Goal: Find specific page/section: Find specific page/section

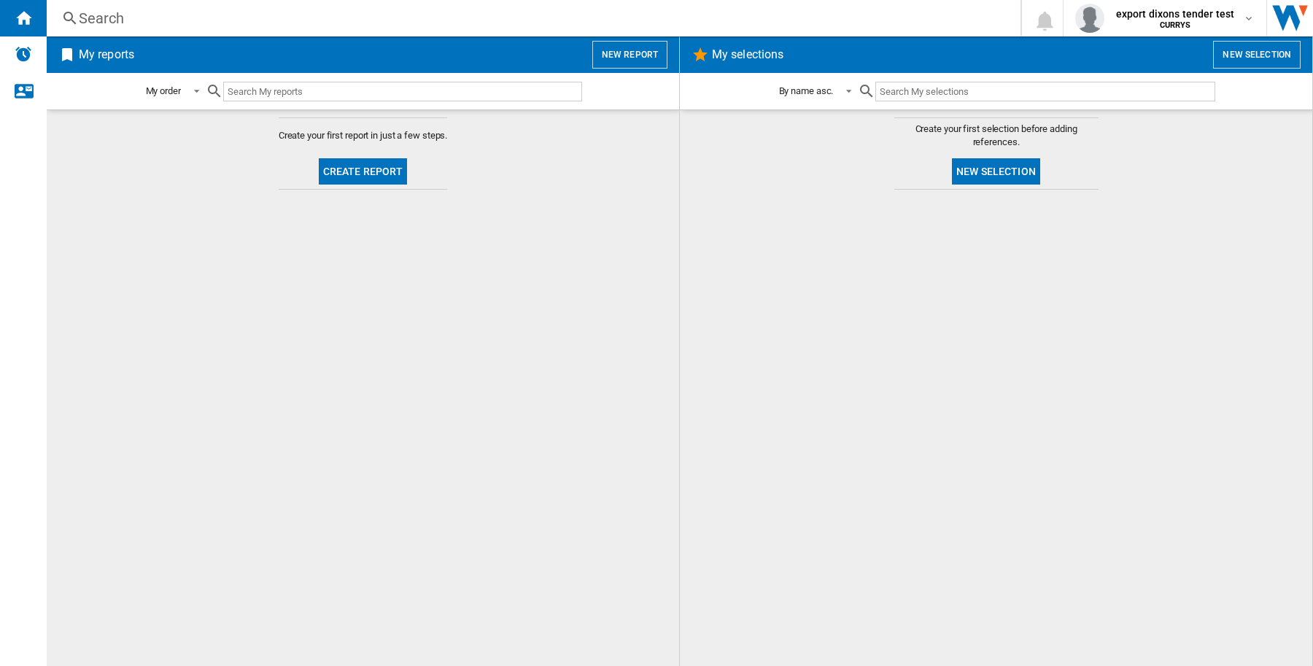
click at [74, 17] on ng-md-icon at bounding box center [70, 18] width 18 height 18
click at [93, 23] on div "Search" at bounding box center [531, 18] width 904 height 20
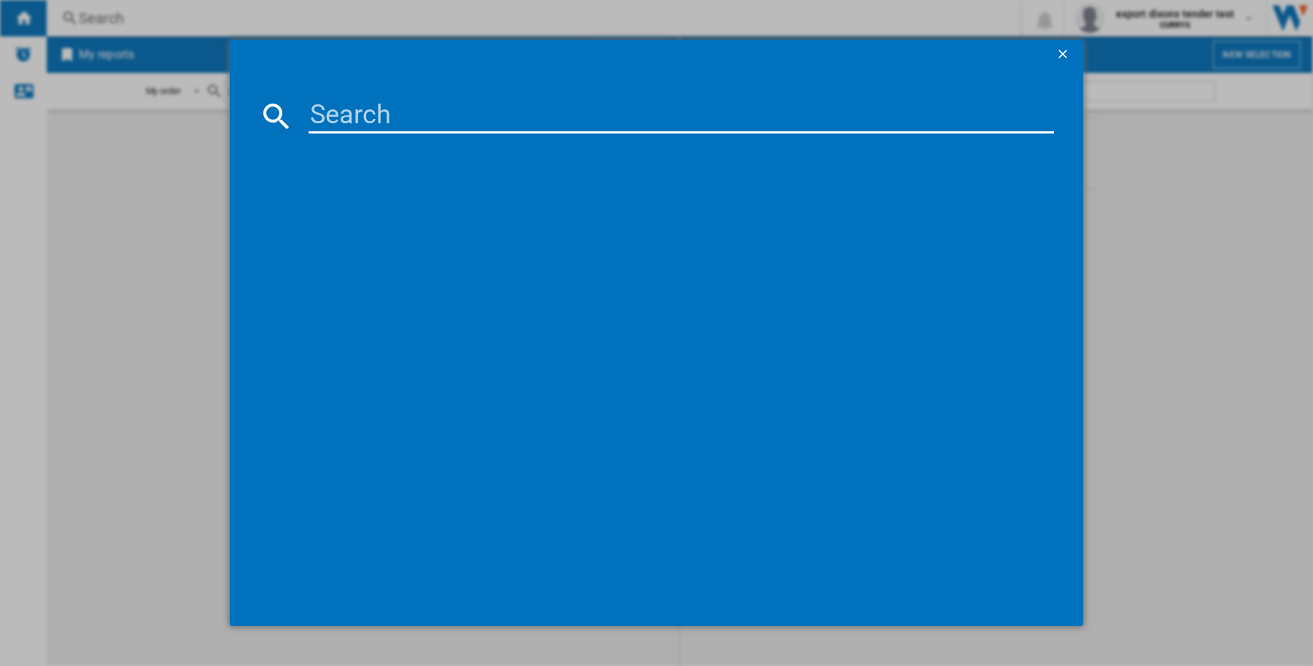
click at [327, 111] on input at bounding box center [682, 115] width 746 height 35
paste input "ORAL-B IO SERIES 8 DUO BLACK WHITE"
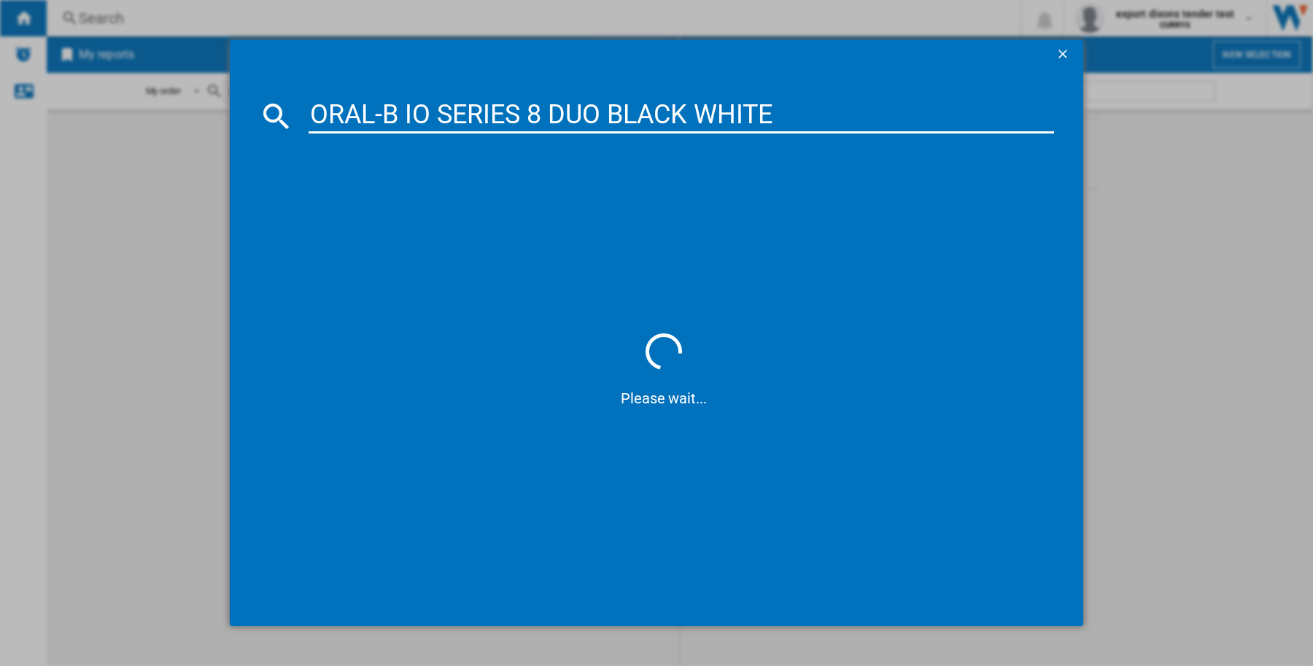
type input "ORAL-B IO SERIES 8 DUO BLACK WHITE"
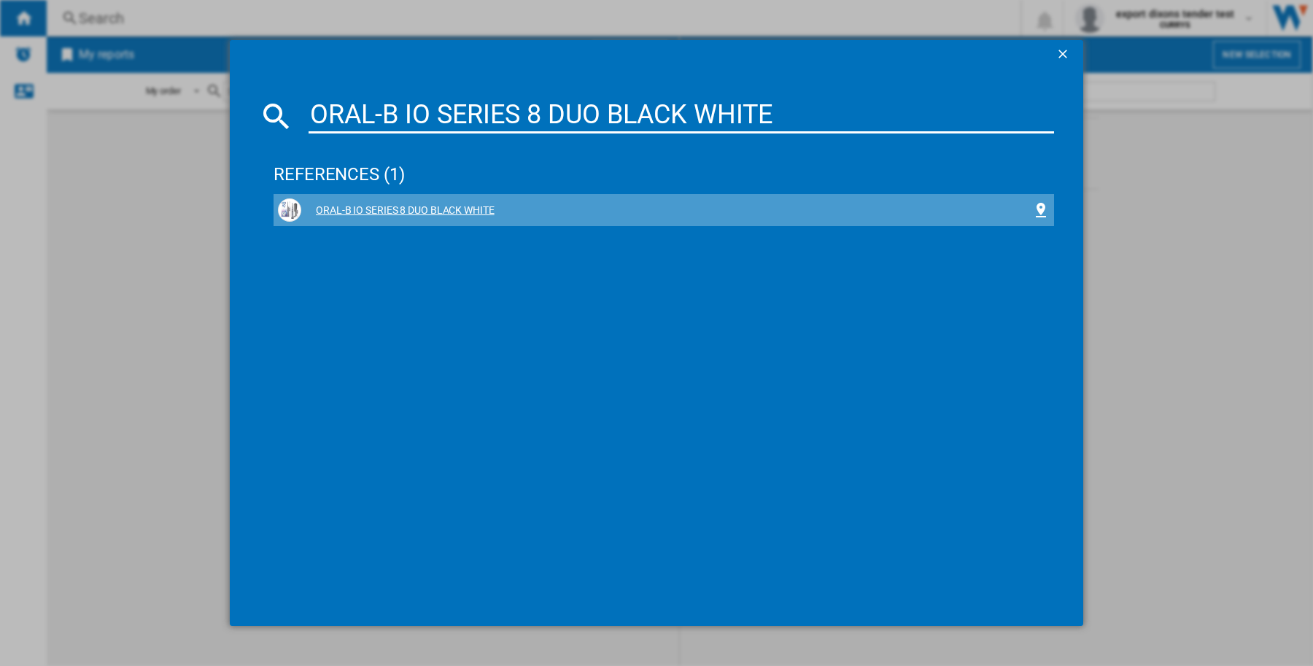
click at [427, 204] on div "ORAL-B IO SERIES 8 DUO BLACK WHITE" at bounding box center [666, 211] width 731 height 15
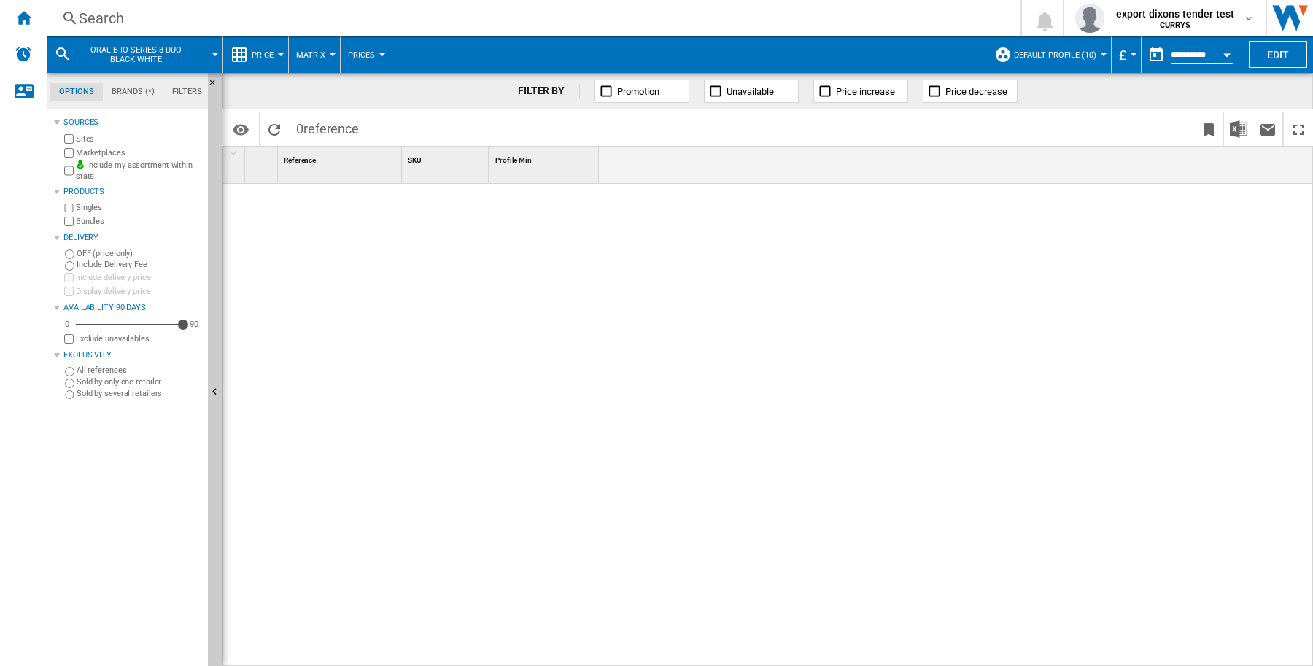
click at [697, 336] on div at bounding box center [901, 426] width 824 height 484
click at [231, 19] on div "Search" at bounding box center [531, 18] width 904 height 20
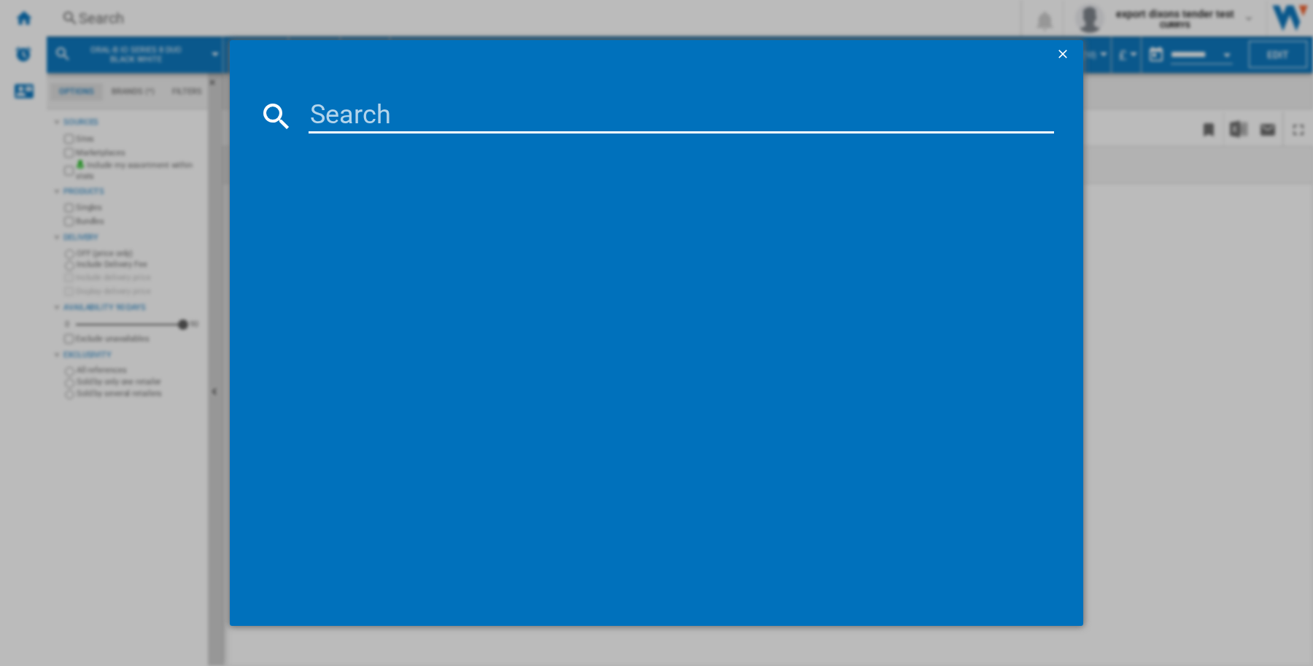
click at [395, 112] on input at bounding box center [682, 115] width 746 height 35
paste input "B0DP15WJDQ"
click at [458, 117] on input "B0DP15WJDQ" at bounding box center [682, 115] width 746 height 35
paste input "ORAL-B IO SERIES 8 DUO BLACK WHITE"
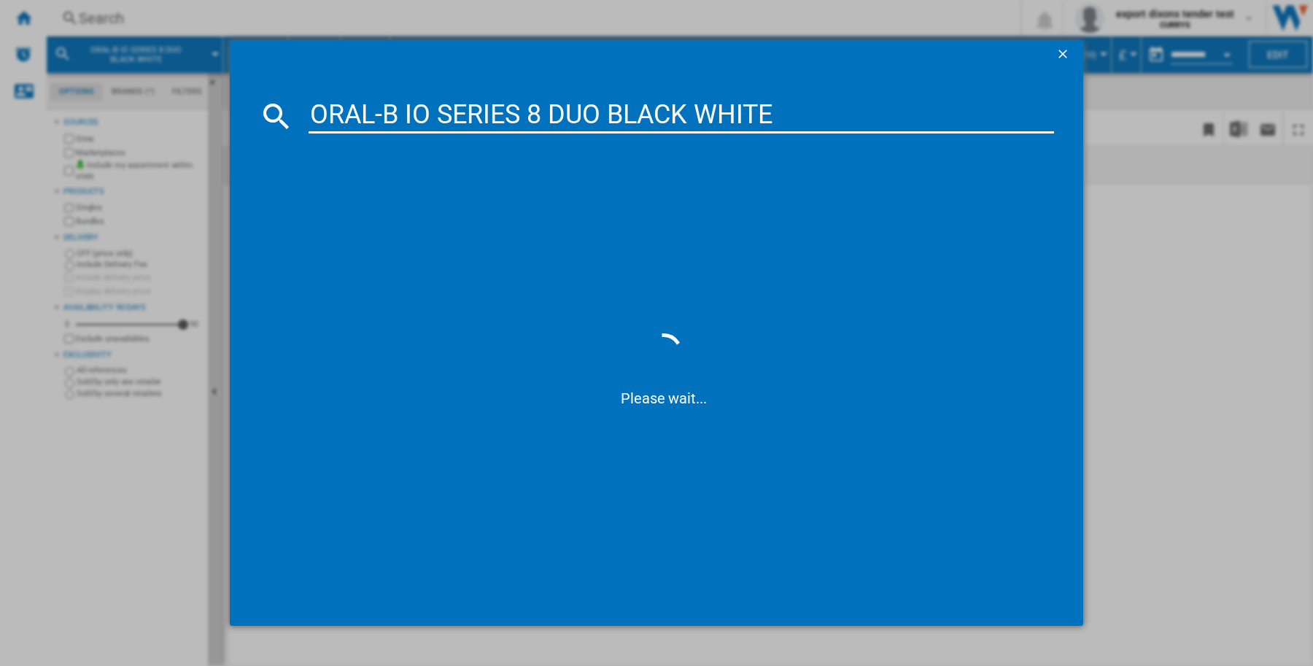
click at [458, 117] on input "ORAL-B IO SERIES 8 DUO BLACK WHITE" at bounding box center [682, 115] width 746 height 35
paste input
type input "ORAL-B IO SERIES 8 DUO BLACK WHITE"
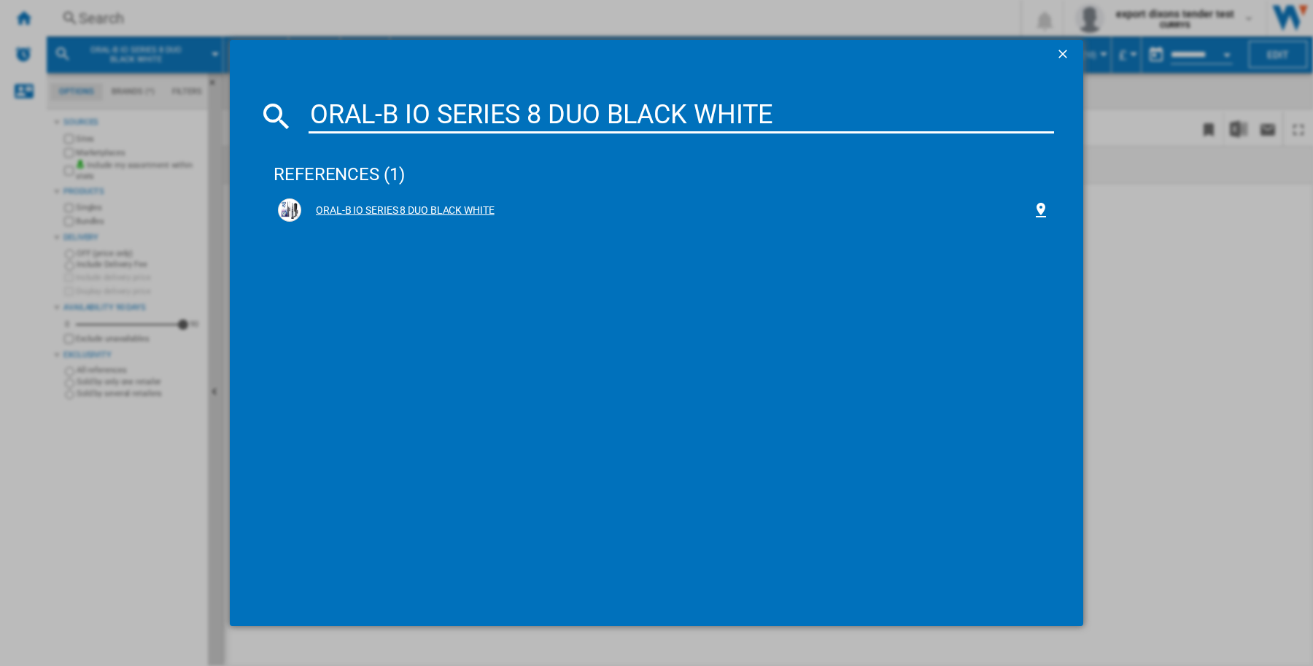
click at [419, 206] on div "ORAL-B IO SERIES 8 DUO BLACK WHITE" at bounding box center [666, 211] width 731 height 15
click at [419, 209] on div "ORAL-B IO SERIES 8 DUO BLACK WHITE" at bounding box center [666, 211] width 731 height 15
click at [367, 204] on div "ORAL-B IO SERIES 8 DUO BLACK WHITE" at bounding box center [666, 211] width 731 height 15
click at [367, 205] on div "ORAL-B IO SERIES 8 DUO BLACK WHITE" at bounding box center [666, 211] width 731 height 15
click at [410, 206] on div "ORAL-B IO SERIES 8 DUO BLACK WHITE" at bounding box center [666, 211] width 731 height 15
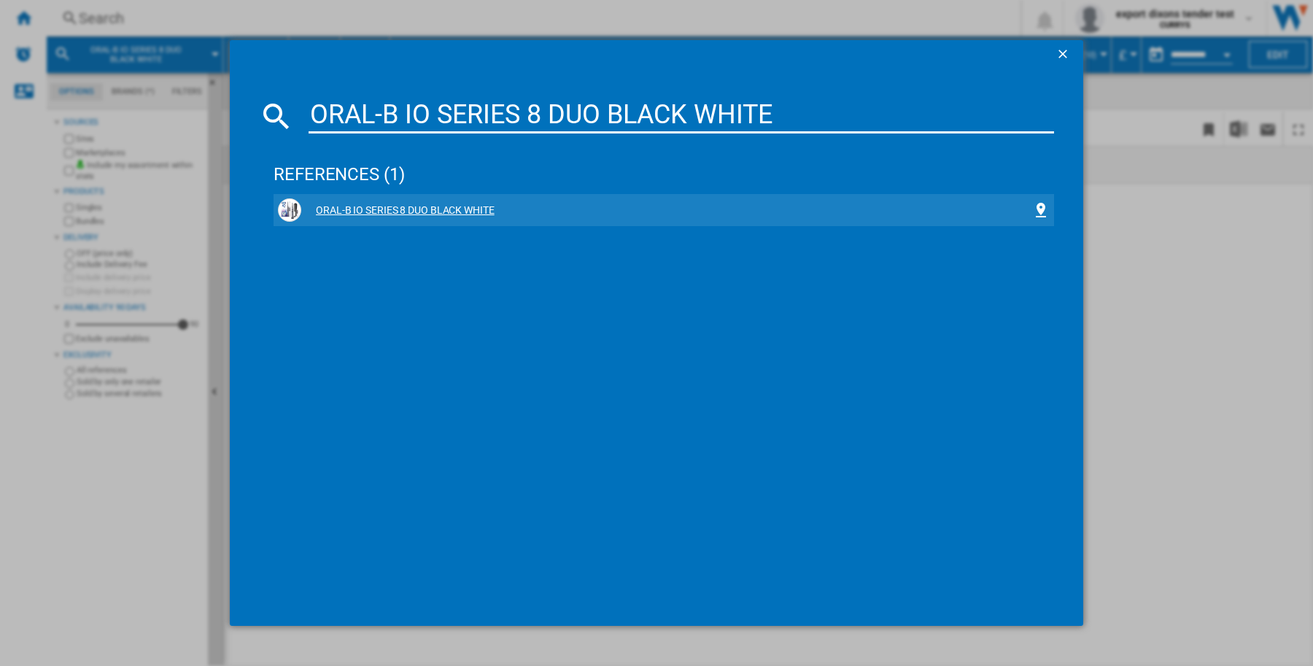
click at [489, 212] on div "ORAL-B IO SERIES 8 DUO BLACK WHITE" at bounding box center [666, 211] width 731 height 15
